Goal: Navigation & Orientation: Find specific page/section

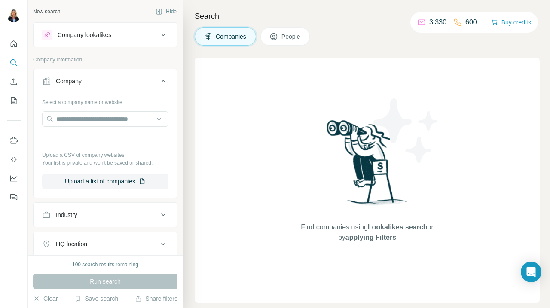
scroll to position [142, 0]
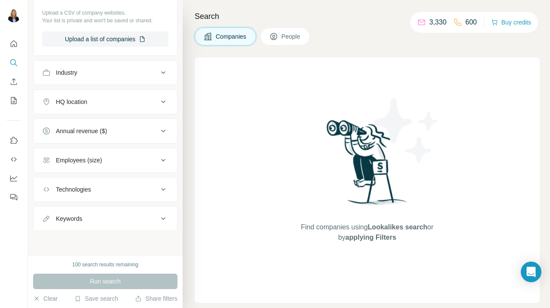
click at [299, 107] on div "Find companies using Lookalikes search or by applying Filters" at bounding box center [367, 180] width 155 height 245
click at [12, 42] on icon "Quick start" at bounding box center [14, 43] width 6 height 6
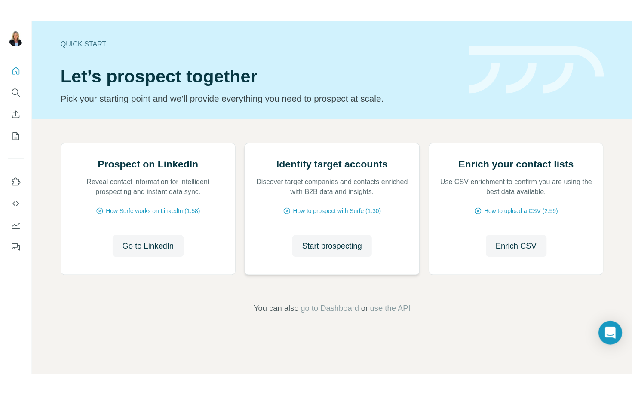
scroll to position [36, 0]
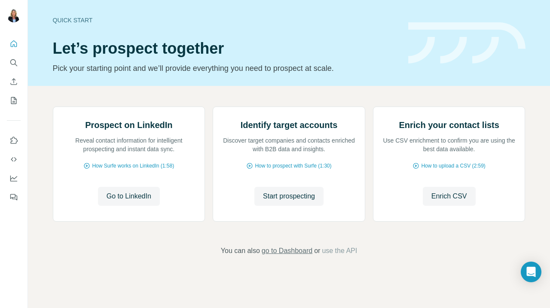
click at [286, 256] on span "go to Dashboard" at bounding box center [287, 251] width 51 height 10
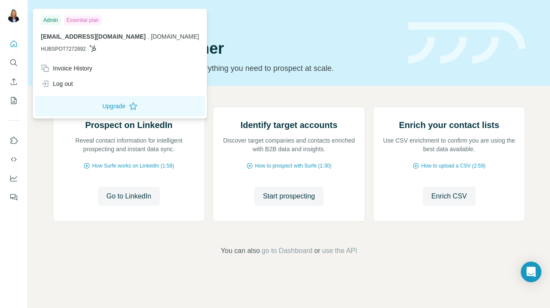
click at [84, 21] on div "Essential plan" at bounding box center [82, 20] width 37 height 10
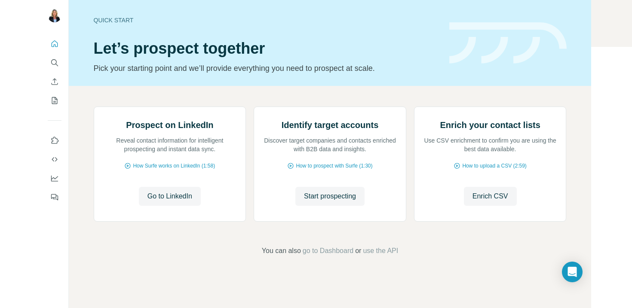
scroll to position [0, 0]
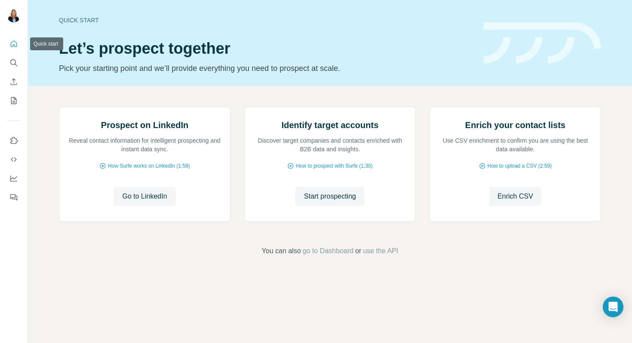
click at [15, 44] on icon "Quick start" at bounding box center [13, 44] width 9 height 9
click at [516, 202] on span "Enrich CSV" at bounding box center [515, 196] width 36 height 10
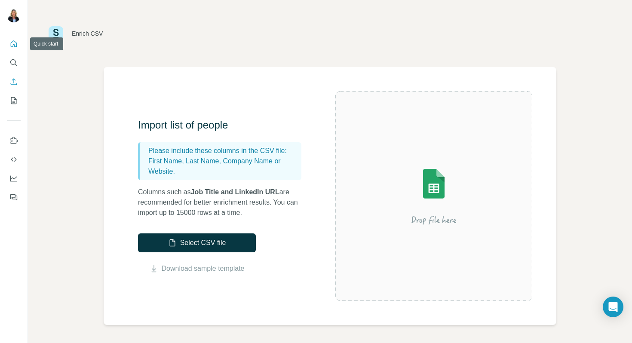
click at [12, 45] on icon "Quick start" at bounding box center [13, 44] width 9 height 9
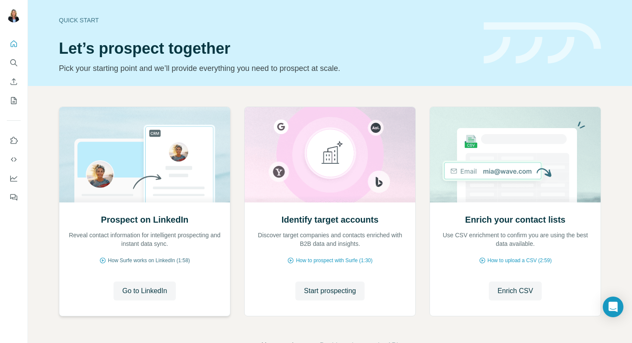
click at [140, 262] on span "How Surfe works on LinkedIn (1:58)" at bounding box center [149, 261] width 82 height 8
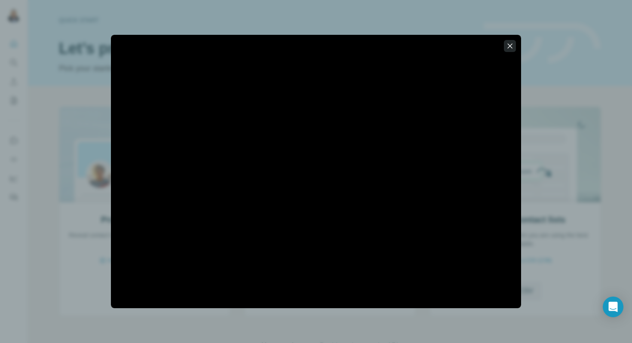
click at [513, 46] on icon "button" at bounding box center [509, 46] width 9 height 9
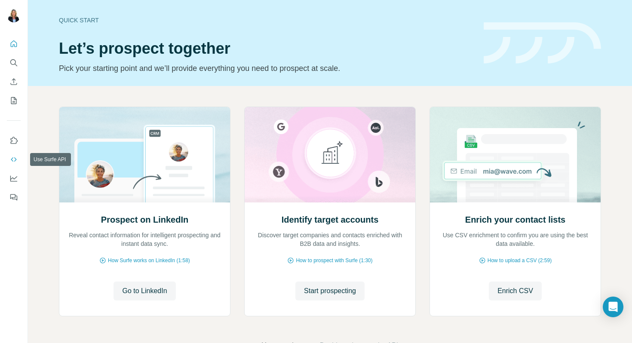
click at [15, 159] on icon "Use Surfe API" at bounding box center [13, 159] width 9 height 9
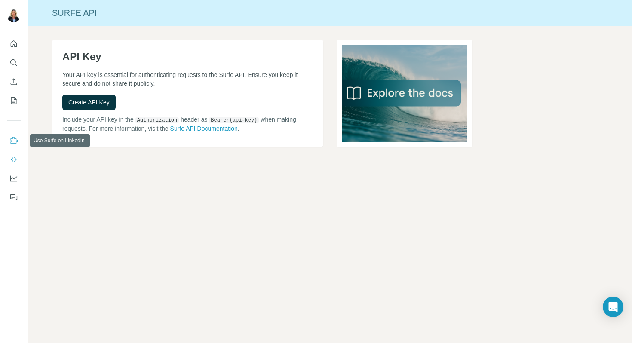
click at [15, 141] on icon "Use Surfe on LinkedIn" at bounding box center [13, 140] width 9 height 9
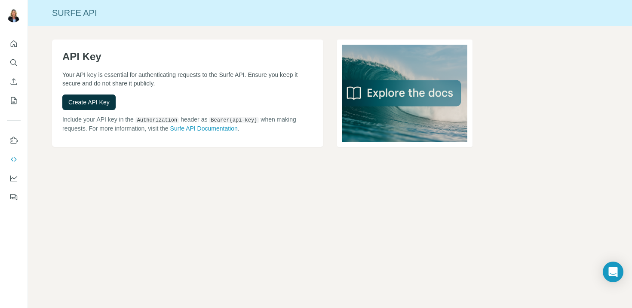
click at [214, 247] on div "Surfe API API Key Your API key is essential for authenticating requests to the …" at bounding box center [330, 154] width 604 height 308
click at [15, 44] on icon "Quick start" at bounding box center [13, 44] width 9 height 9
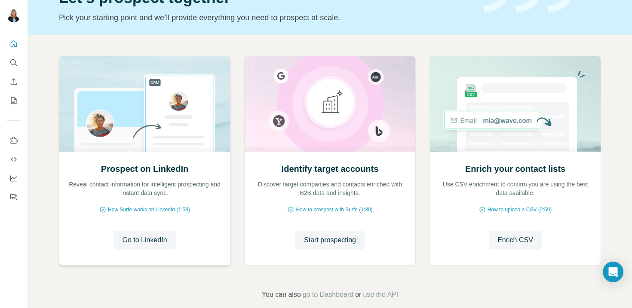
scroll to position [63, 0]
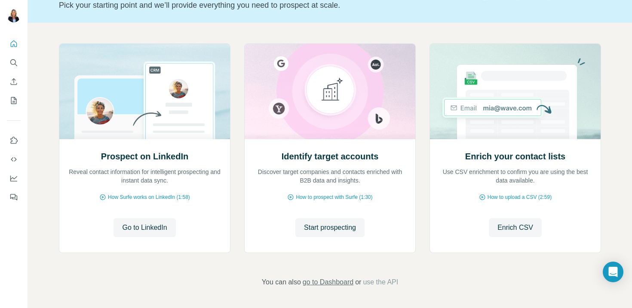
click at [339, 284] on span "go to Dashboard" at bounding box center [328, 282] width 51 height 10
